Goal: Information Seeking & Learning: Check status

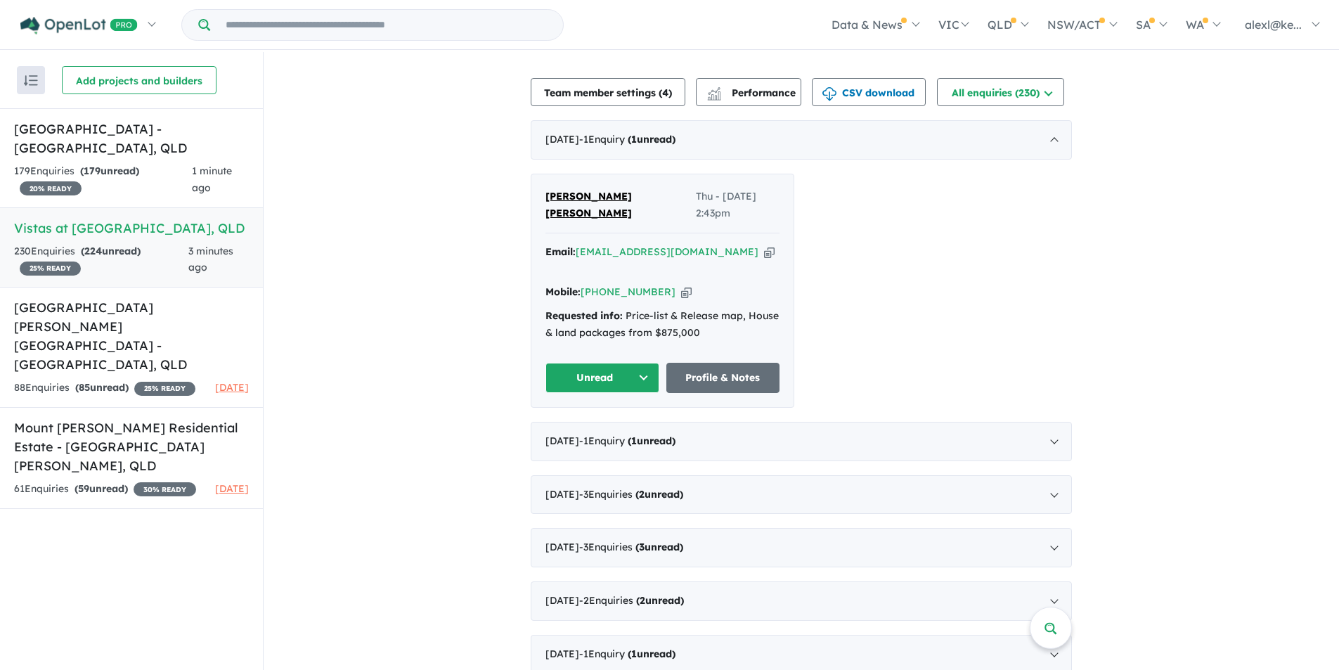
scroll to position [447, 0]
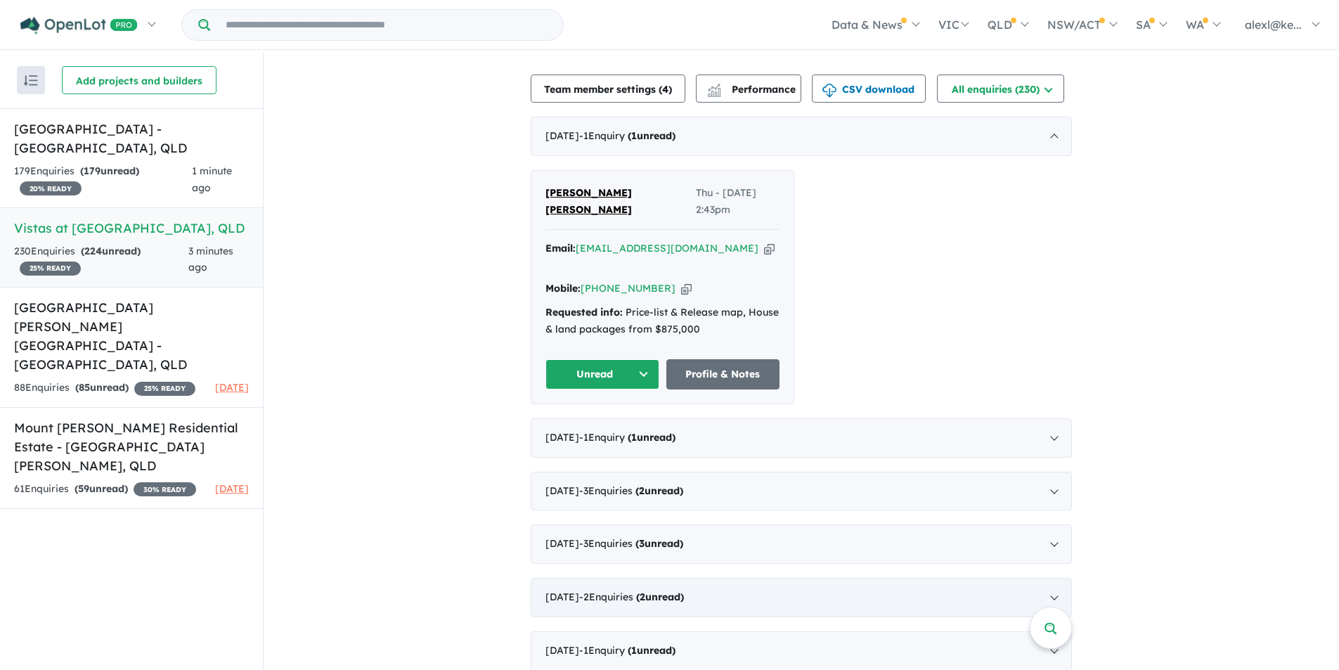
click at [1053, 424] on div "[DATE] - 1 Enquir y ( 1 unread)" at bounding box center [801, 437] width 541 height 39
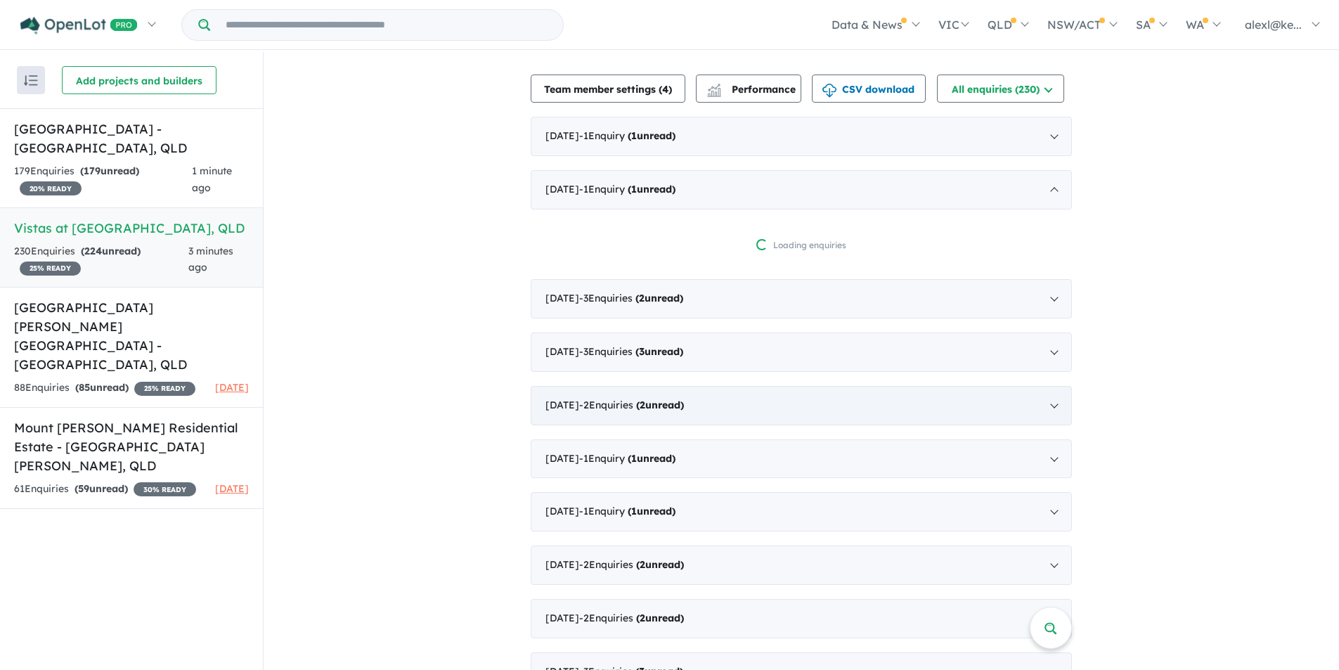
scroll to position [2, 0]
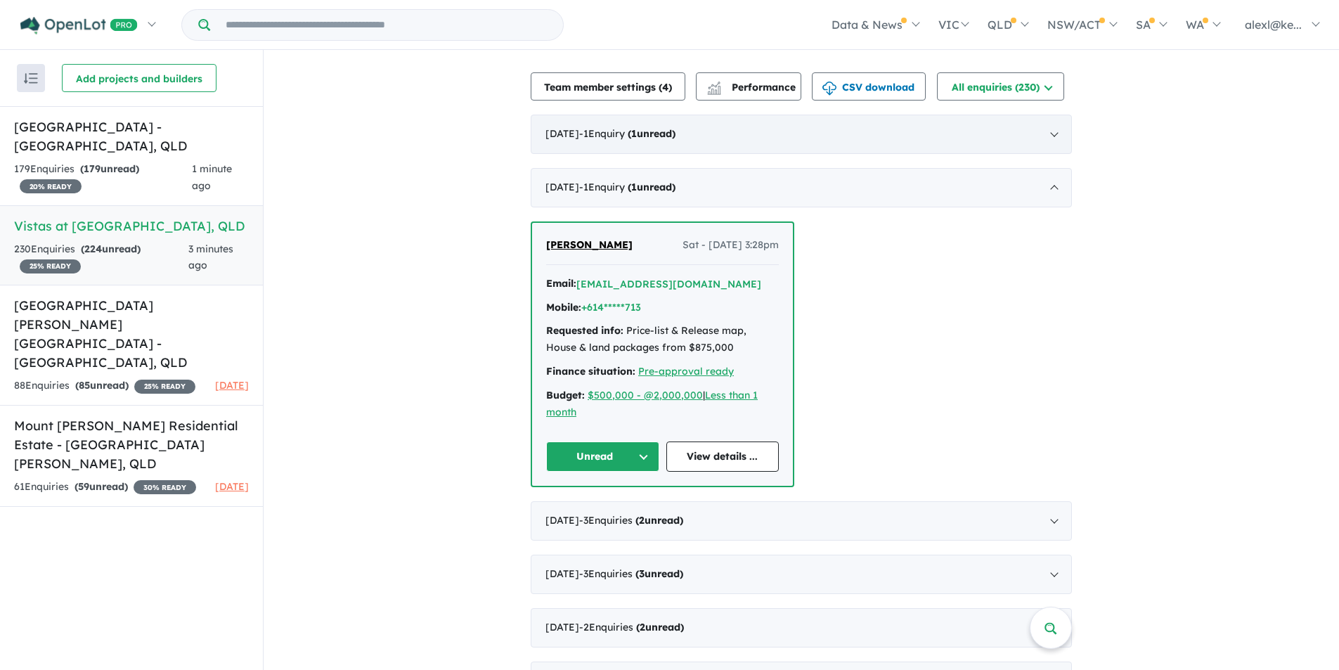
click at [1048, 134] on div "[DATE] - 1 Enquir y ( 1 unread)" at bounding box center [801, 134] width 541 height 39
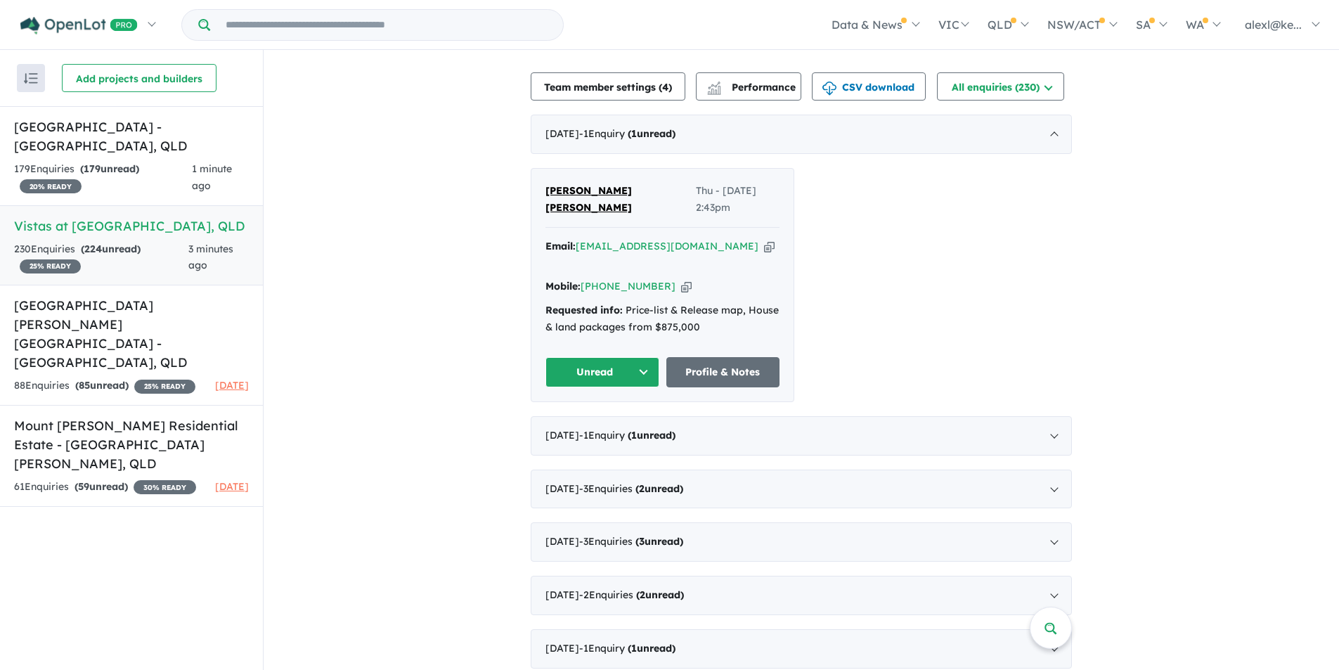
click at [629, 357] on button "Unread" at bounding box center [603, 372] width 114 height 30
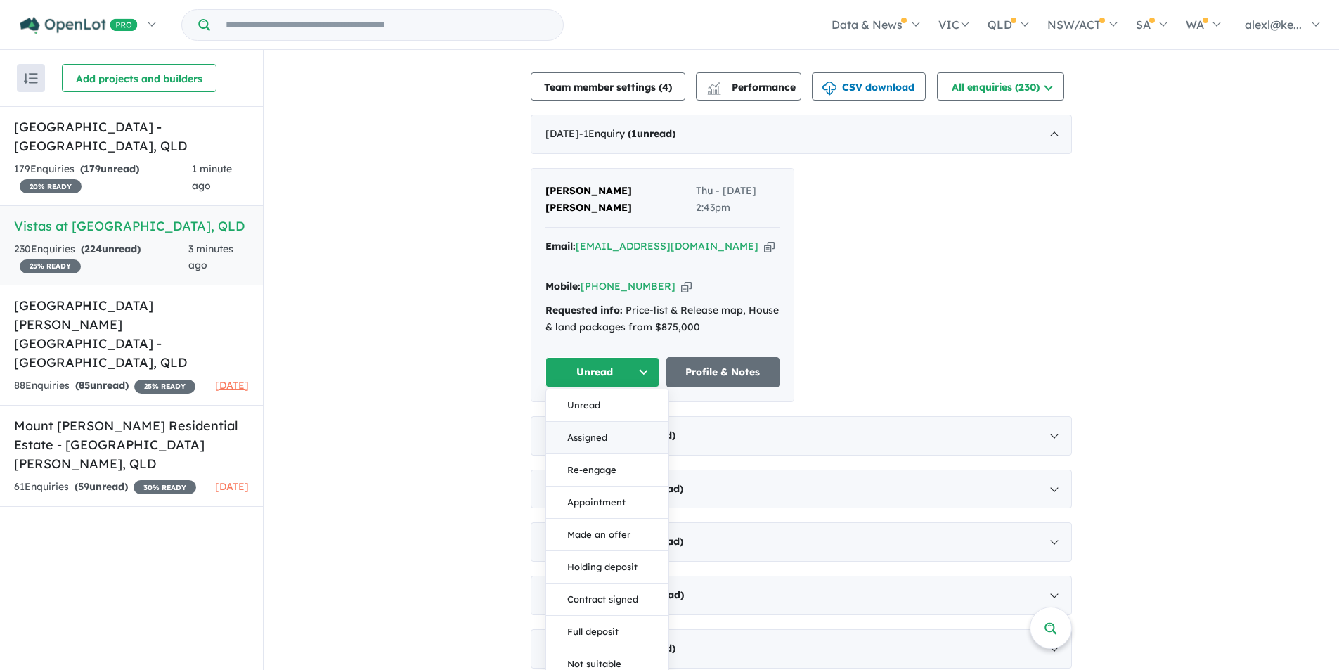
click at [611, 422] on button "Assigned" at bounding box center [607, 438] width 122 height 32
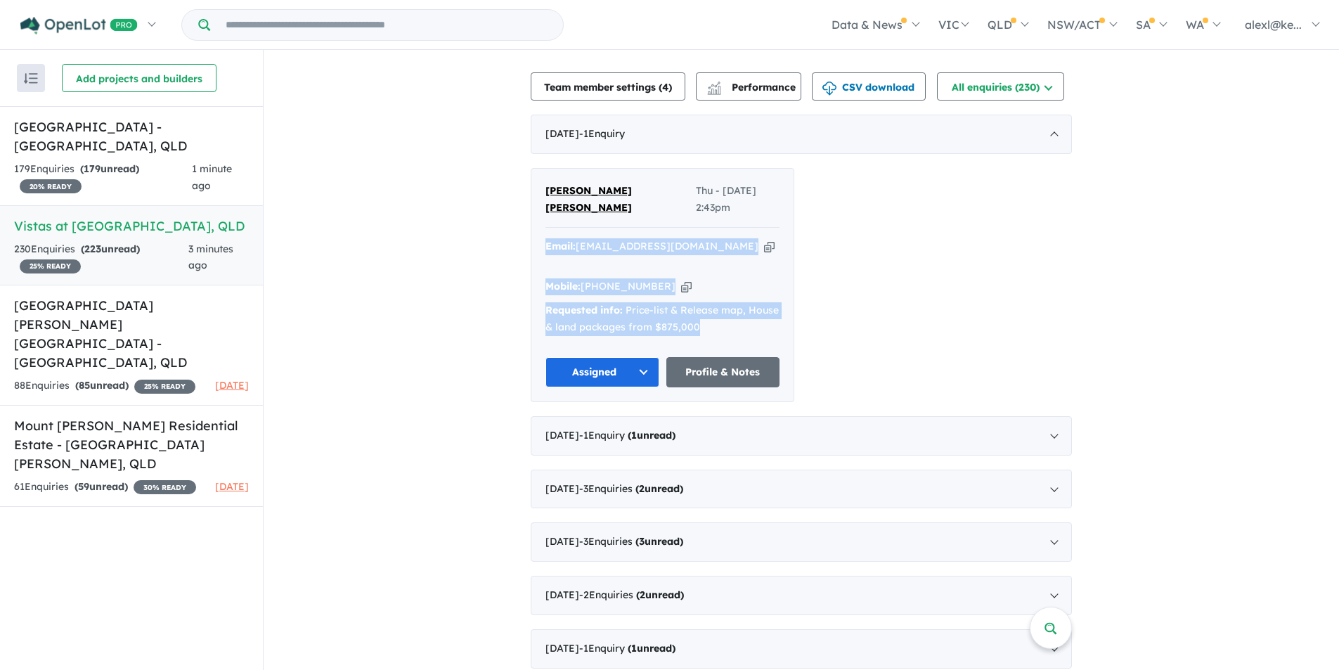
drag, startPoint x: 542, startPoint y: 241, endPoint x: 738, endPoint y: 314, distance: 209.1
click at [738, 314] on div "Email: [EMAIL_ADDRESS][DOMAIN_NAME] Copied! Mobile: [PHONE_NUMBER] Copied! Requ…" at bounding box center [663, 290] width 234 height 105
copy div "Email: [EMAIL_ADDRESS][DOMAIN_NAME] Copied! Mobile: [PHONE_NUMBER] Copied! Requ…"
drag, startPoint x: 608, startPoint y: 252, endPoint x: 446, endPoint y: 271, distance: 163.5
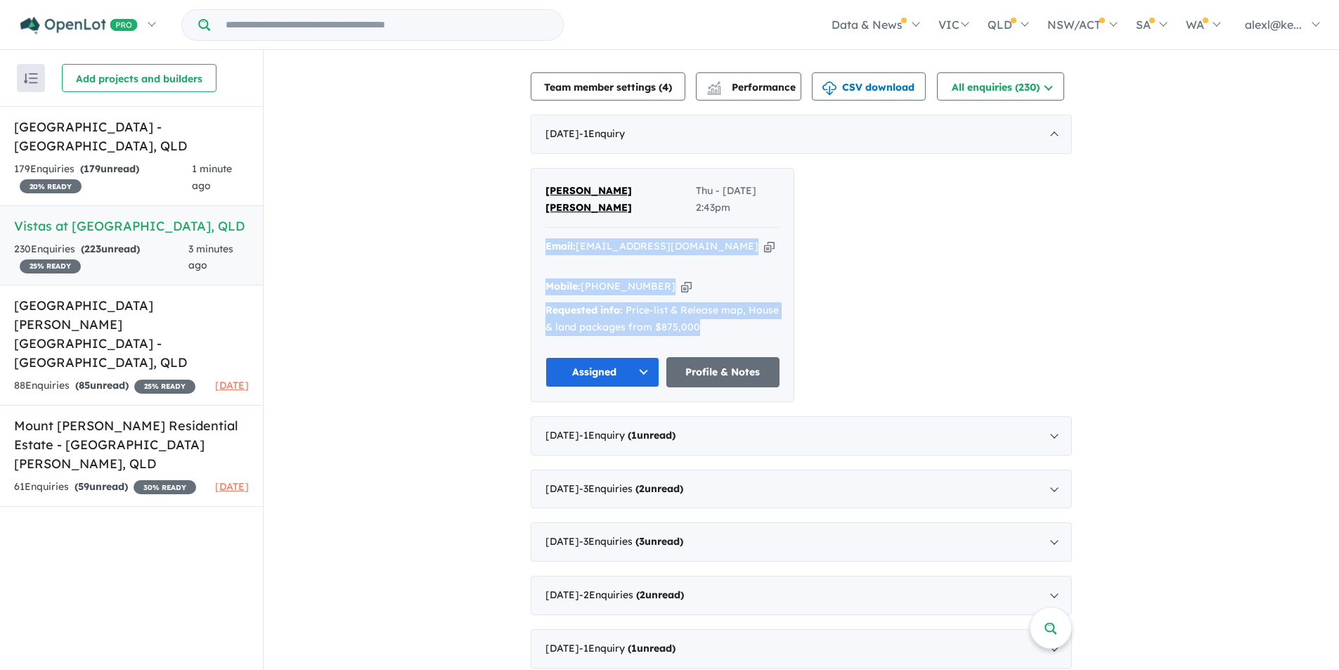
drag, startPoint x: 544, startPoint y: 242, endPoint x: 772, endPoint y: 324, distance: 242.9
click at [773, 323] on div "Email: [EMAIL_ADDRESS][DOMAIN_NAME] Copied! Mobile: [PHONE_NUMBER] Copied! Requ…" at bounding box center [663, 290] width 234 height 105
copy div "Email: [EMAIL_ADDRESS][DOMAIN_NAME] Copied! Mobile: [PHONE_NUMBER] Copied! Requ…"
